Goal: Task Accomplishment & Management: Use online tool/utility

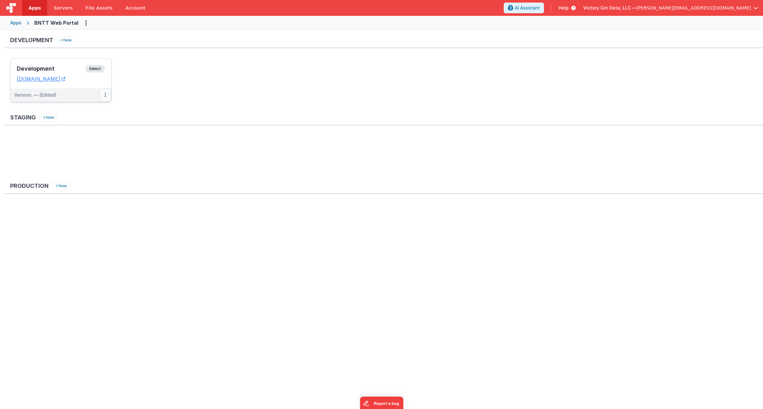
click at [107, 96] on button at bounding box center [105, 94] width 12 height 13
click at [76, 109] on link "Edit" at bounding box center [83, 109] width 56 height 11
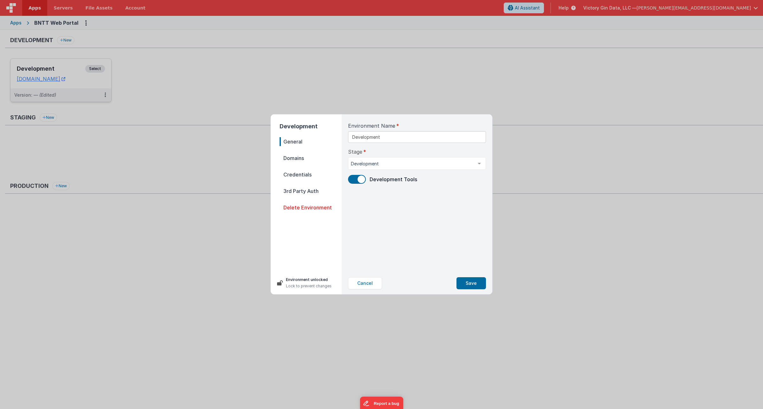
click at [507, 147] on div "Development General Domains Credentials 3rd Party Auth Delete Environment Envir…" at bounding box center [381, 204] width 763 height 409
click at [374, 287] on button "Cancel" at bounding box center [365, 283] width 34 height 12
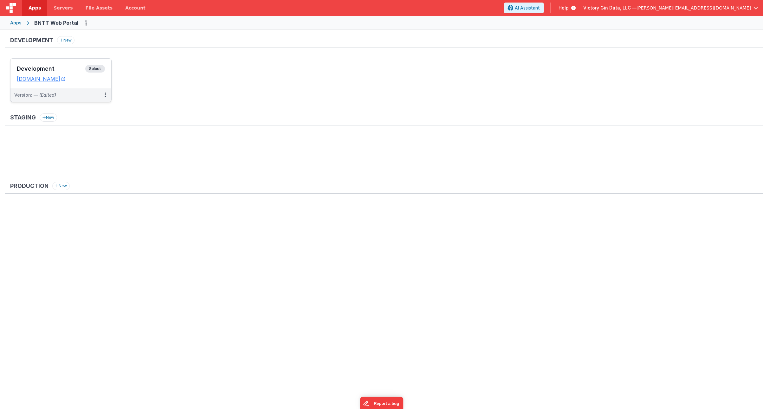
click at [371, 286] on div "Development New Development Select URLs [DOMAIN_NAME] Version: — (Edited) Stagi…" at bounding box center [381, 219] width 763 height 378
drag, startPoint x: 13, startPoint y: 2, endPoint x: 242, endPoint y: 260, distance: 344.9
click at [361, 388] on div "Development New Development Select URLs [DOMAIN_NAME] Version: — (Edited) Stagi…" at bounding box center [381, 219] width 763 height 378
click at [61, 94] on div "Version: — (Edited)" at bounding box center [56, 95] width 85 height 6
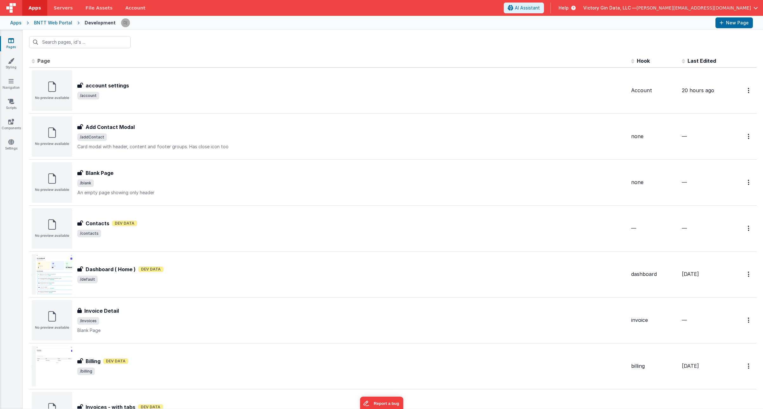
click at [219, 37] on div at bounding box center [393, 42] width 740 height 25
click at [244, 53] on div at bounding box center [393, 42] width 740 height 25
click at [8, 40] on icon at bounding box center [11, 40] width 6 height 6
drag, startPoint x: 237, startPoint y: 33, endPoint x: 232, endPoint y: 64, distance: 31.5
click at [232, 64] on div "Id Page Description Hook Last Edited FR_2DD31D71-4E36-104E-9CEB-922BCCC93522 ac…" at bounding box center [393, 219] width 740 height 379
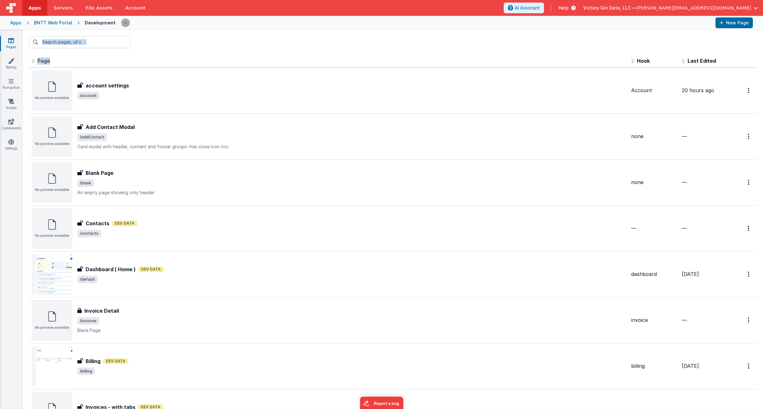
click at [236, 49] on div at bounding box center [393, 42] width 740 height 25
click at [44, 26] on div "BNTT Web Portal" at bounding box center [53, 23] width 38 height 6
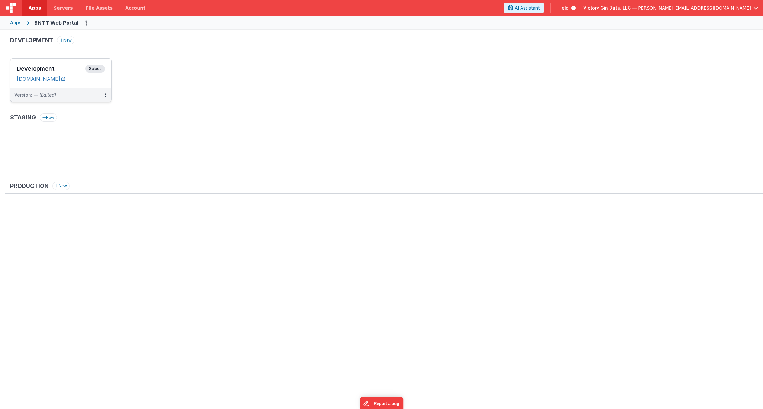
click at [52, 80] on link "[DOMAIN_NAME]" at bounding box center [41, 79] width 49 height 6
click at [61, 65] on div "Development Select" at bounding box center [61, 70] width 88 height 11
